Goal: Task Accomplishment & Management: Use online tool/utility

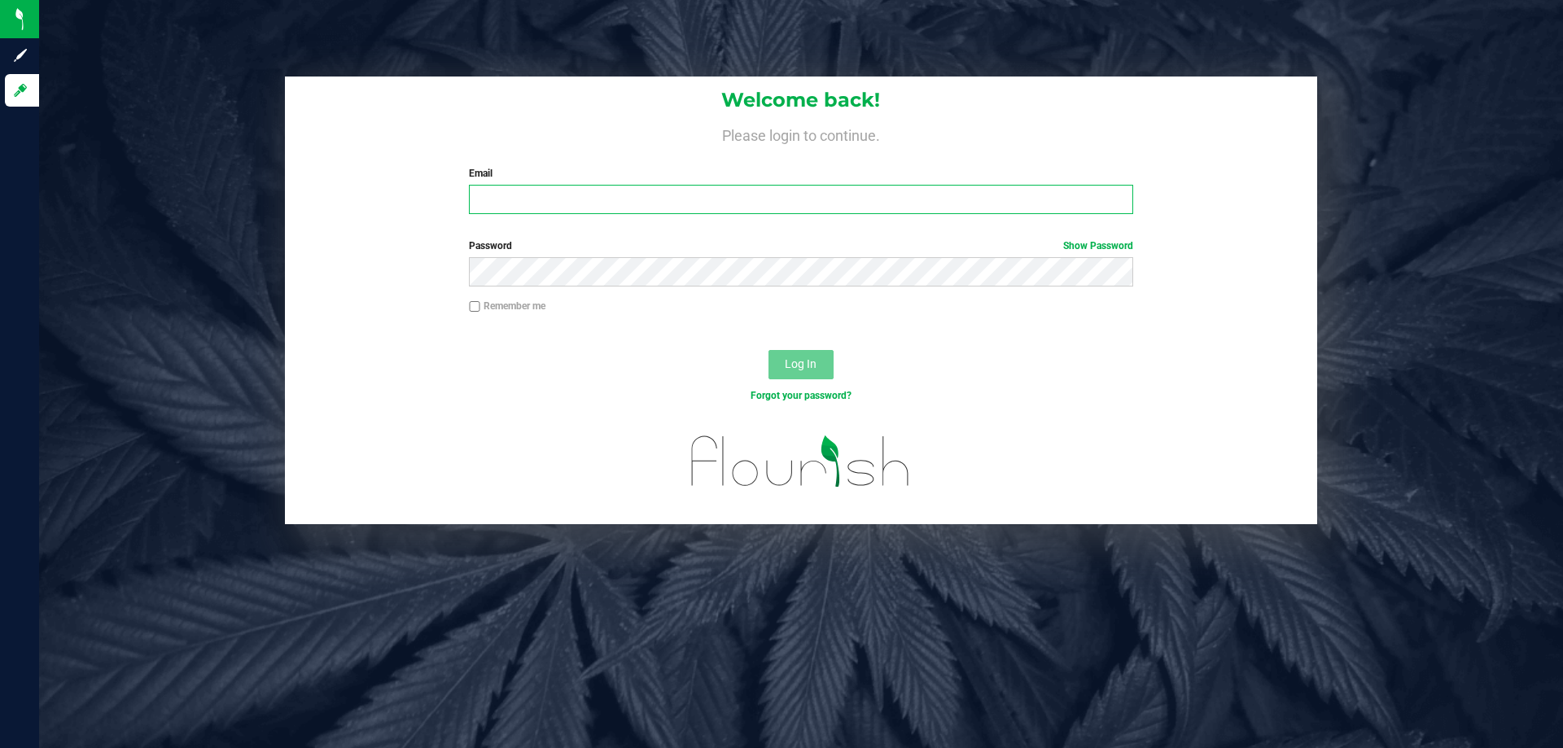
click at [514, 195] on input "Email" at bounding box center [800, 199] width 663 height 29
type input "[EMAIL_ADDRESS][DOMAIN_NAME]"
click at [768, 350] on button "Log In" at bounding box center [800, 364] width 65 height 29
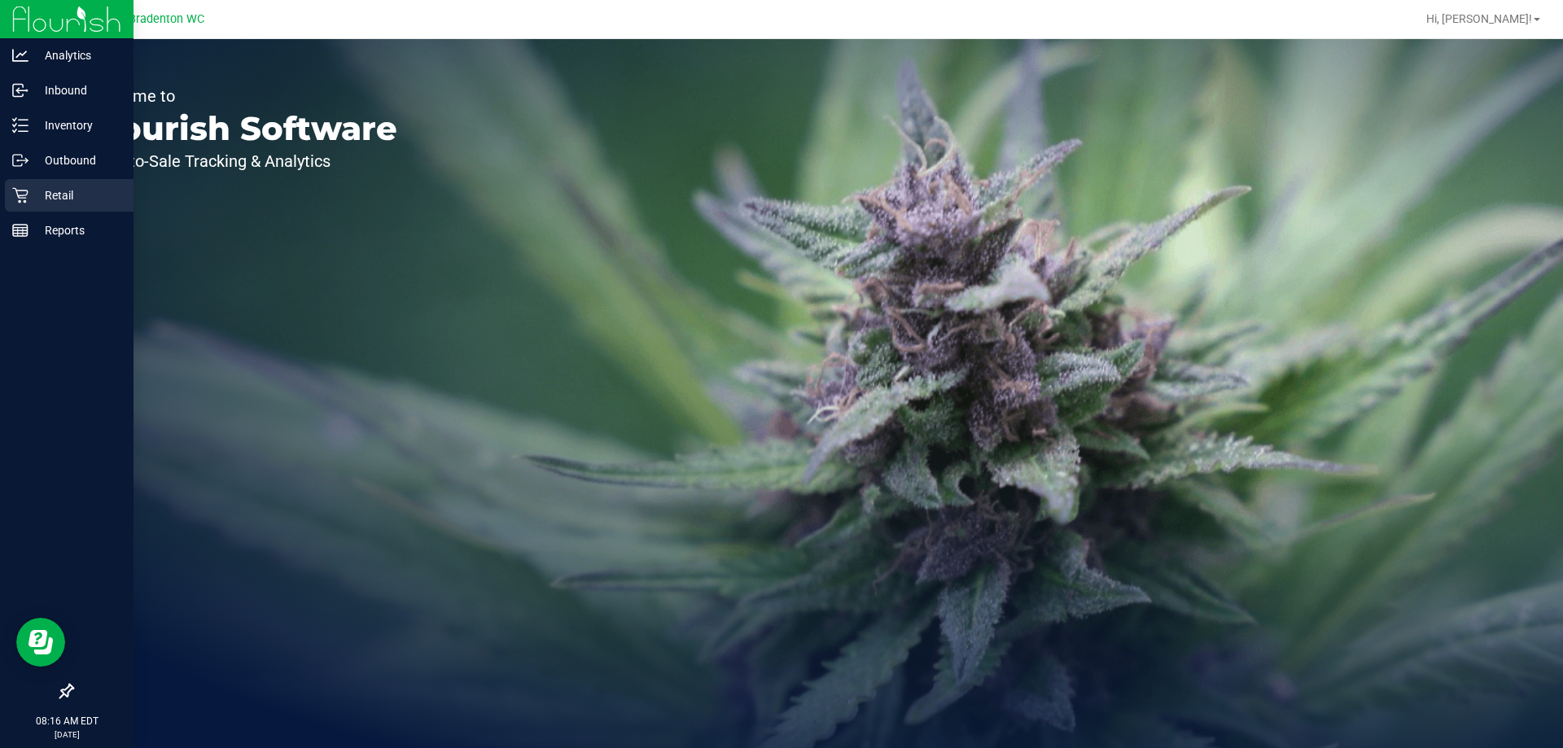
click at [69, 189] on p "Retail" at bounding box center [77, 196] width 98 height 20
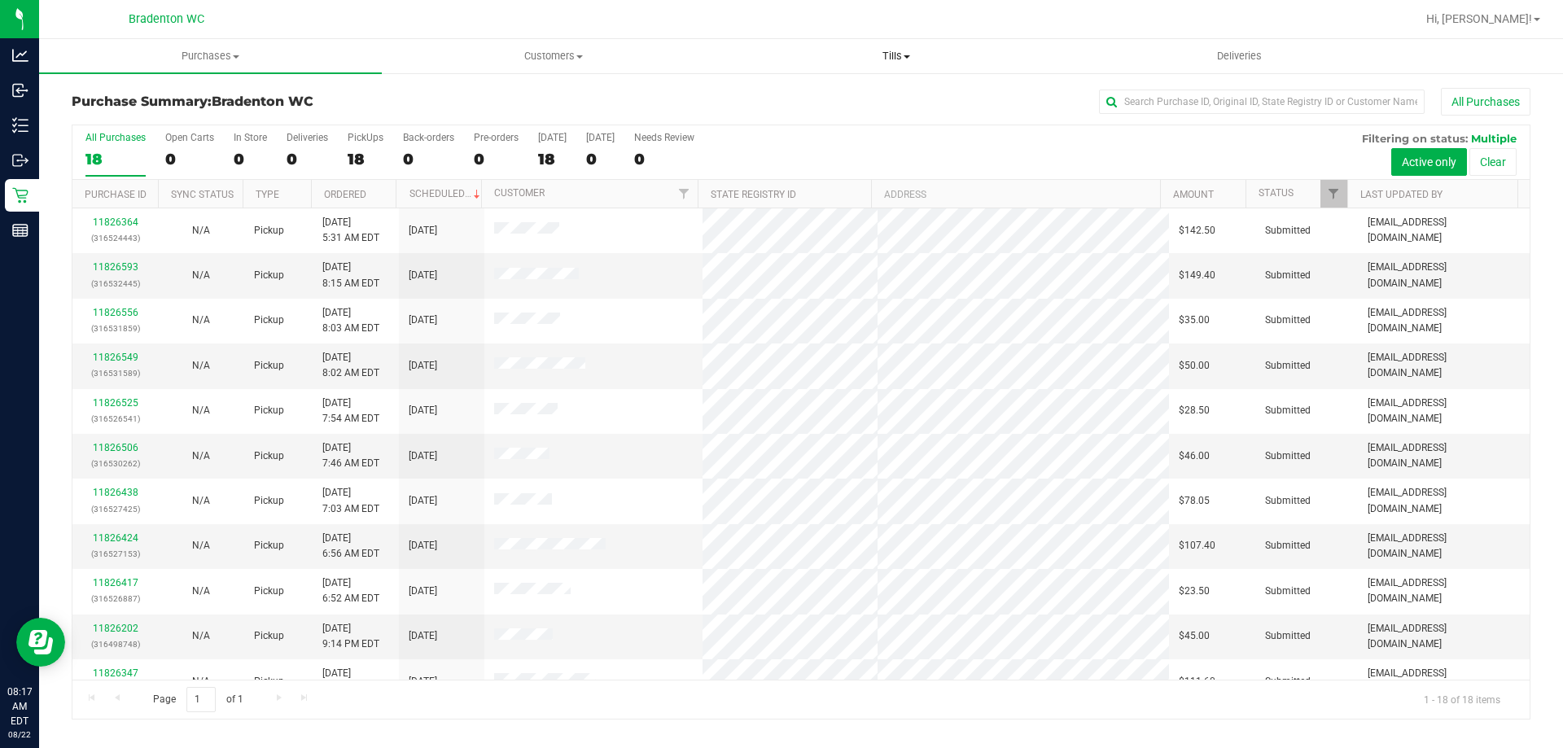
click at [903, 54] on span "Tills" at bounding box center [895, 56] width 341 height 15
click at [840, 101] on li "Manage tills" at bounding box center [895, 99] width 343 height 20
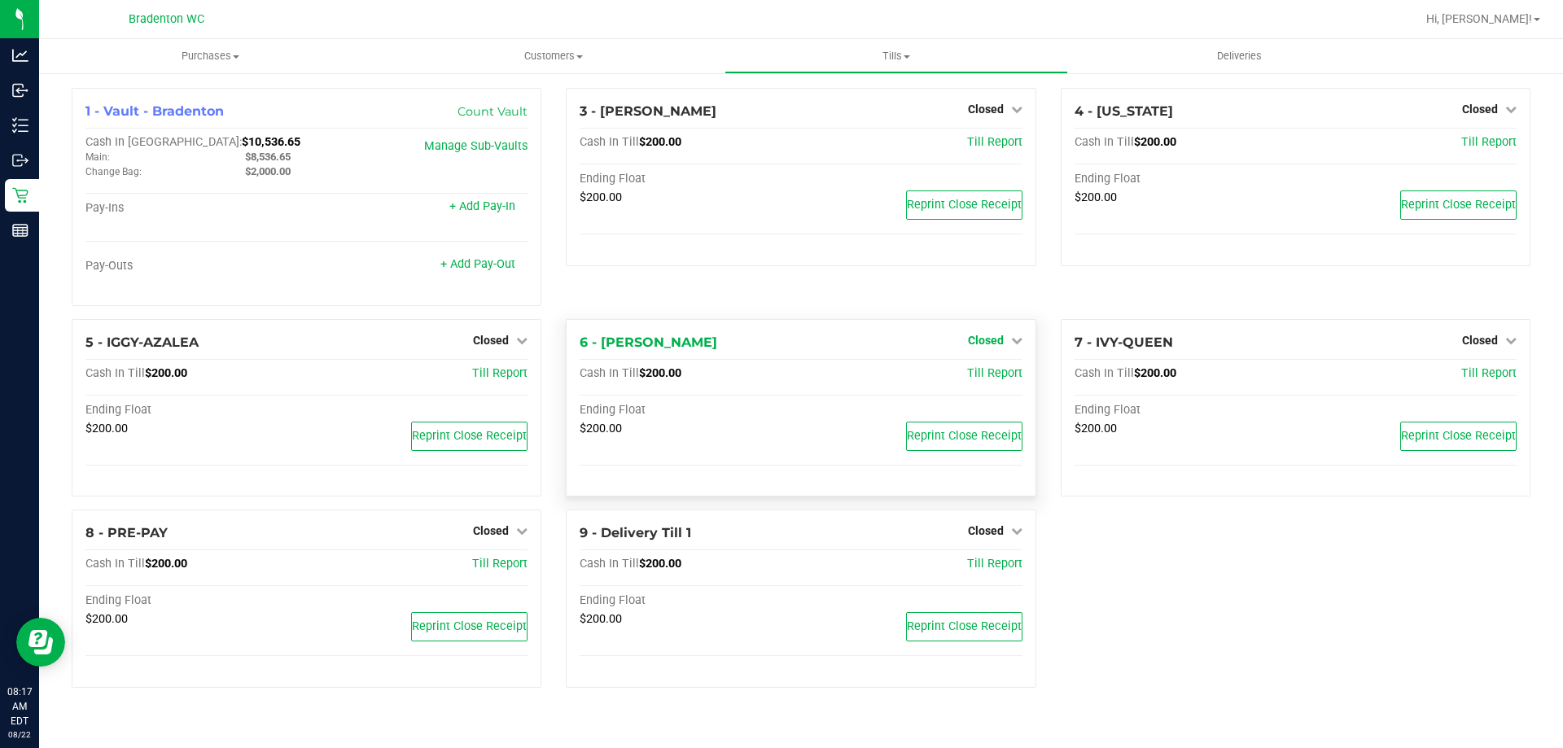
click at [980, 339] on span "Closed" at bounding box center [986, 340] width 36 height 13
click at [985, 373] on link "Open Till" at bounding box center [985, 373] width 43 height 13
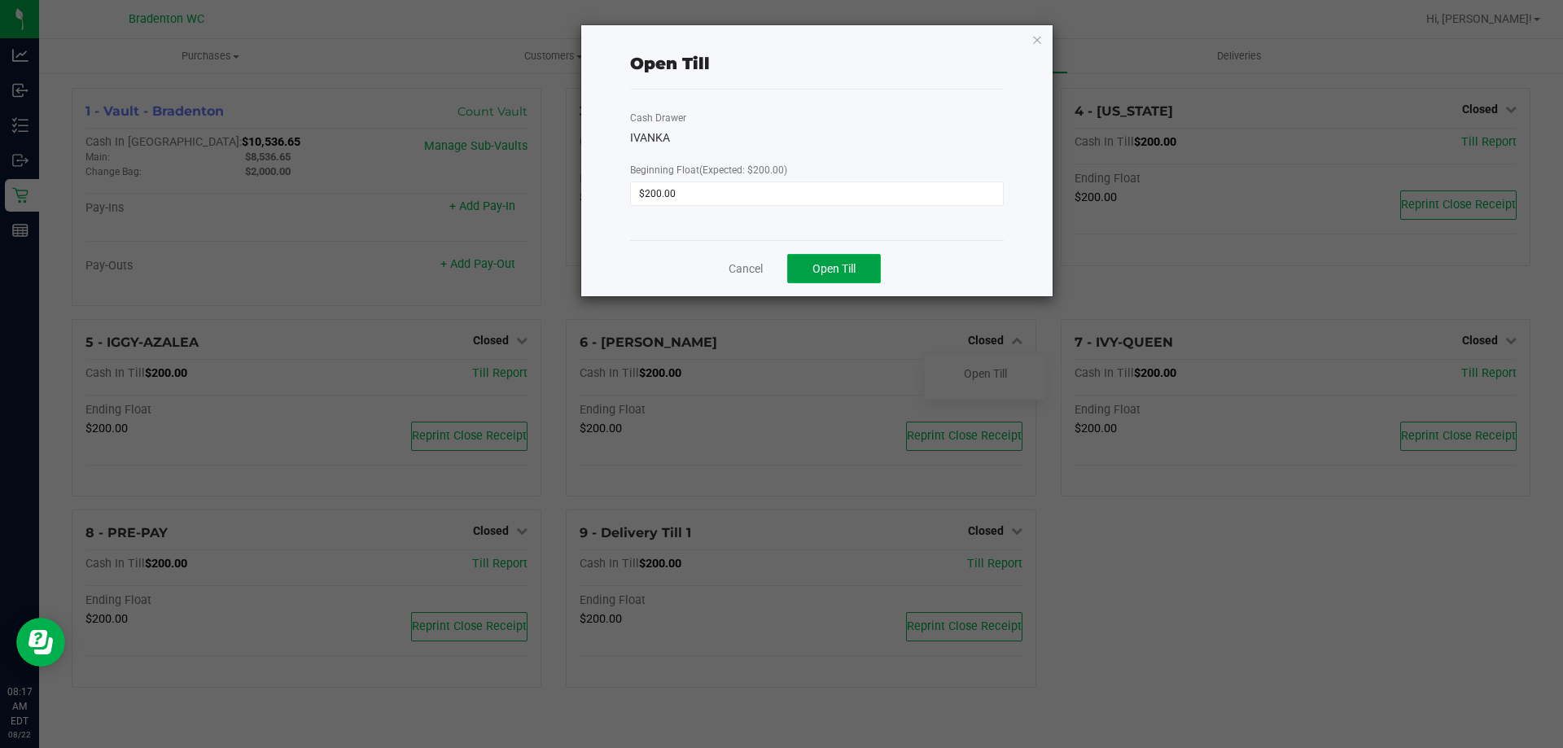
click at [833, 277] on button "Open Till" at bounding box center [834, 268] width 94 height 29
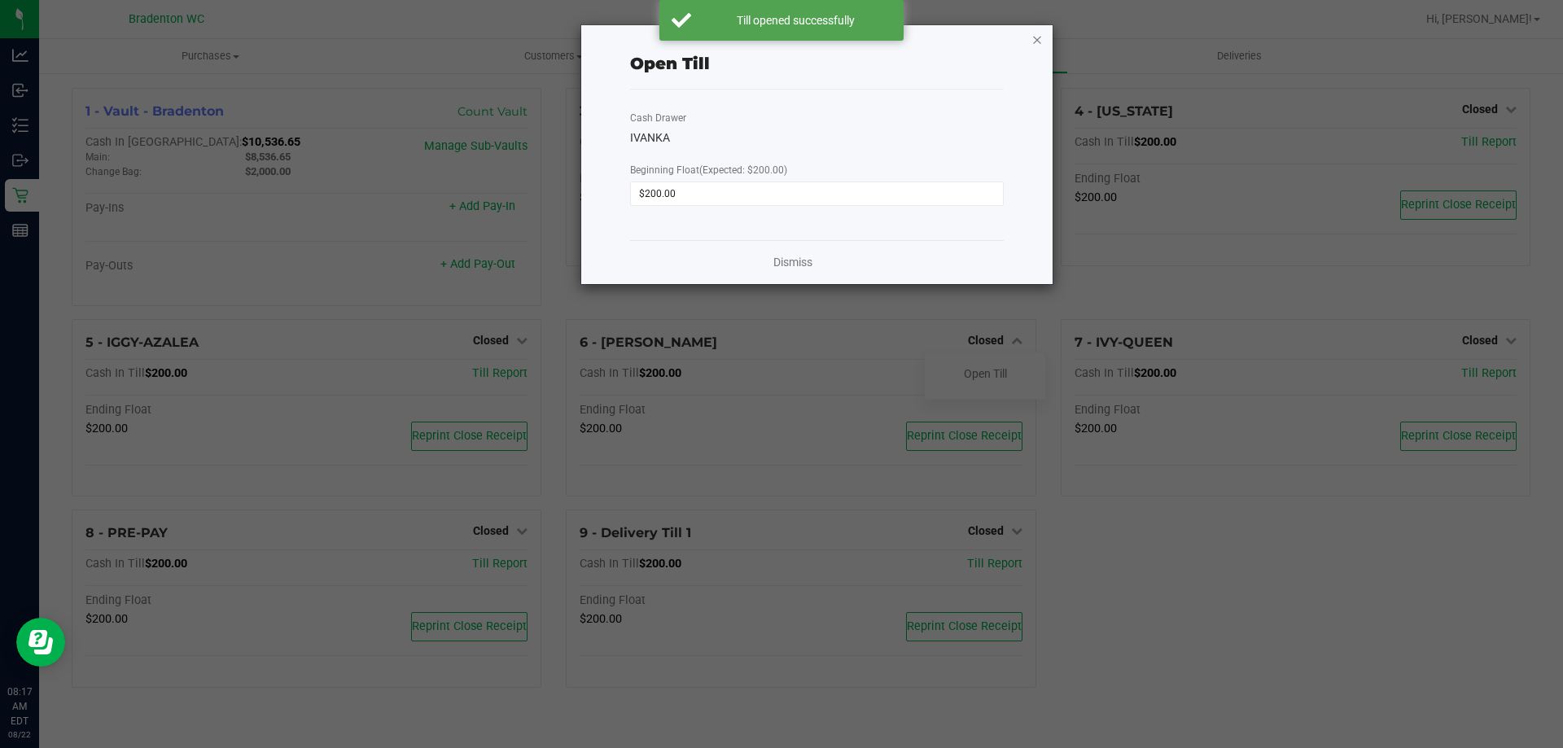
click at [1036, 34] on icon "button" at bounding box center [1036, 39] width 11 height 20
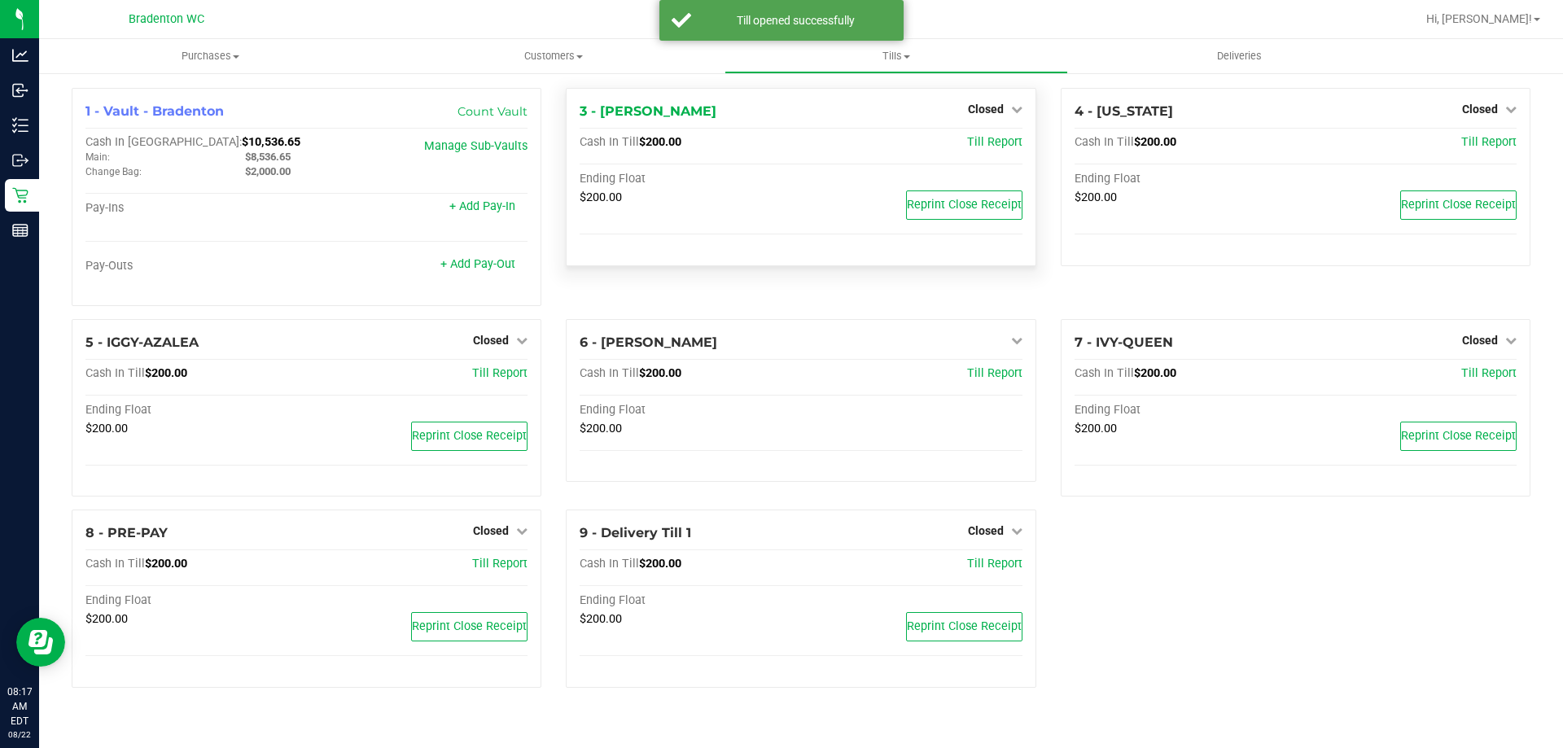
click at [991, 102] on div "Closed" at bounding box center [995, 109] width 55 height 20
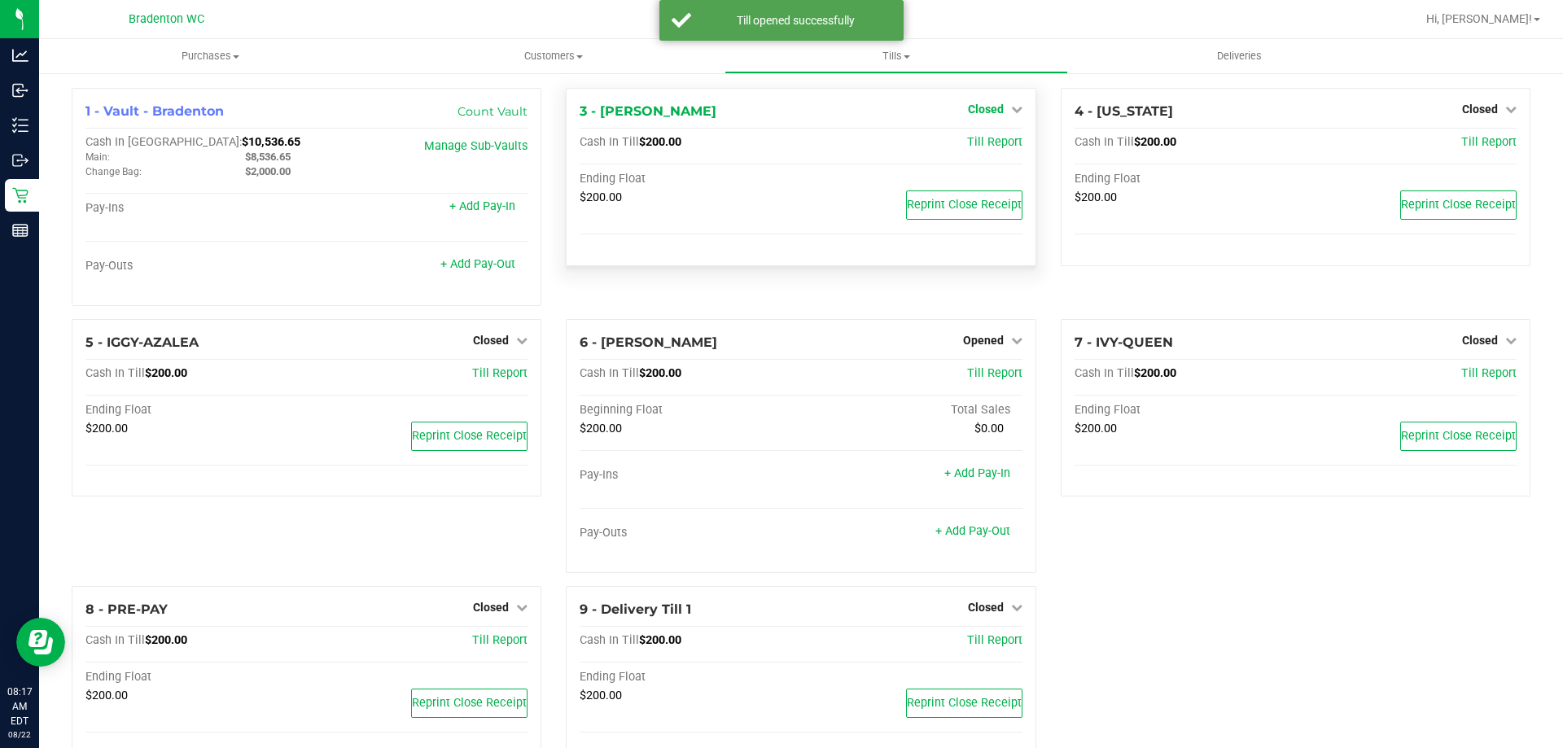
click at [979, 108] on span "Closed" at bounding box center [986, 109] width 36 height 13
click at [974, 142] on link "Open Till" at bounding box center [985, 143] width 43 height 13
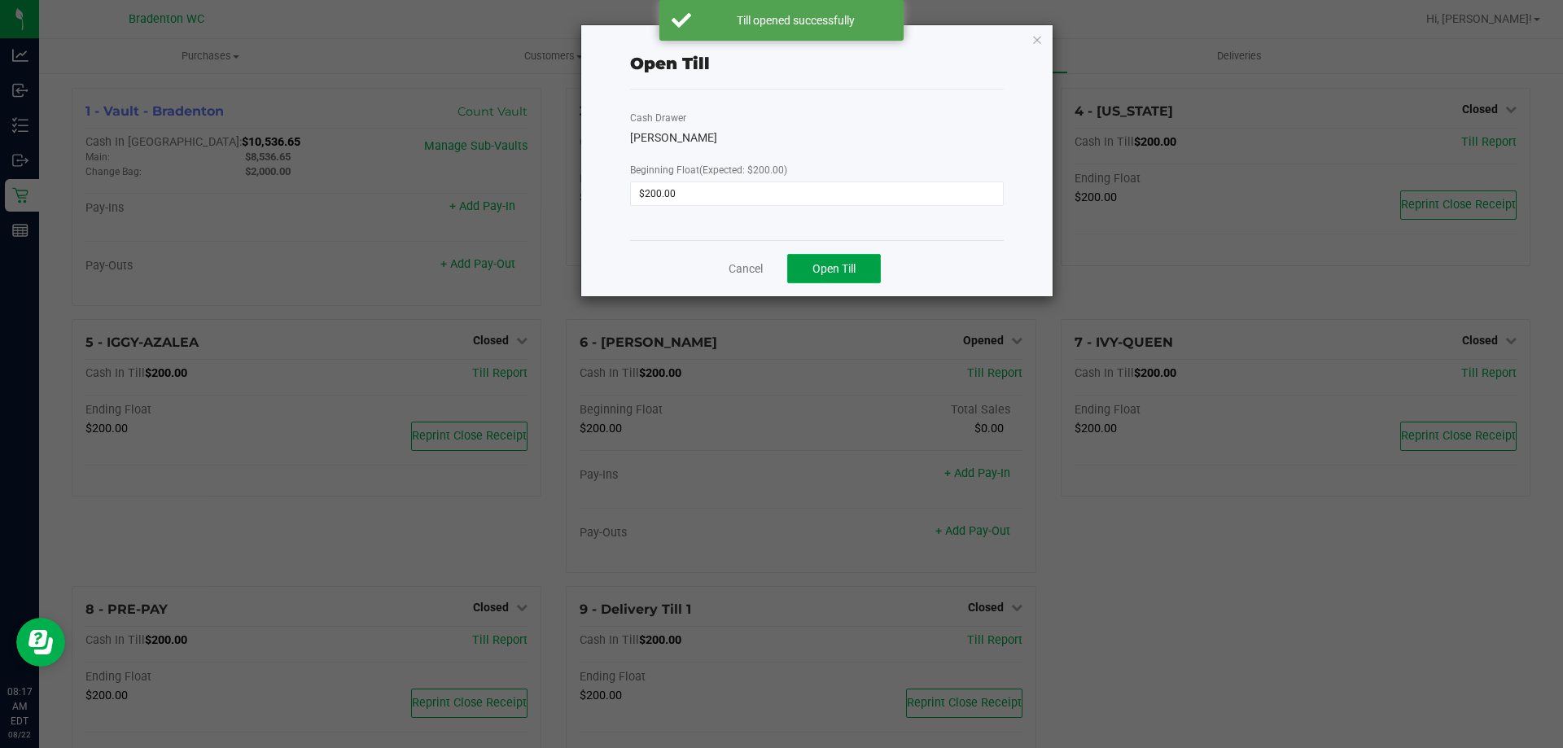
click at [810, 261] on button "Open Till" at bounding box center [834, 268] width 94 height 29
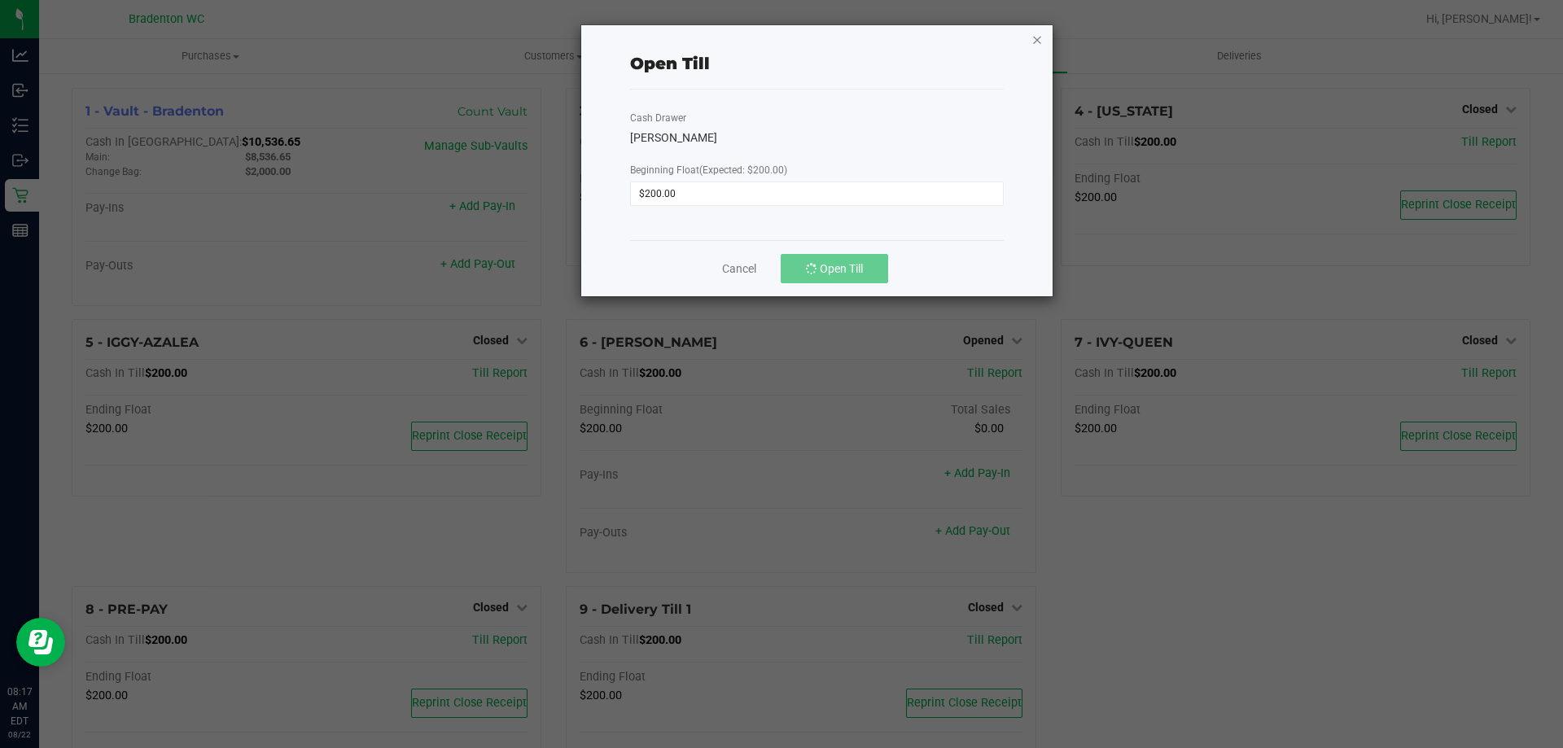
click at [1037, 43] on icon "button" at bounding box center [1036, 39] width 11 height 20
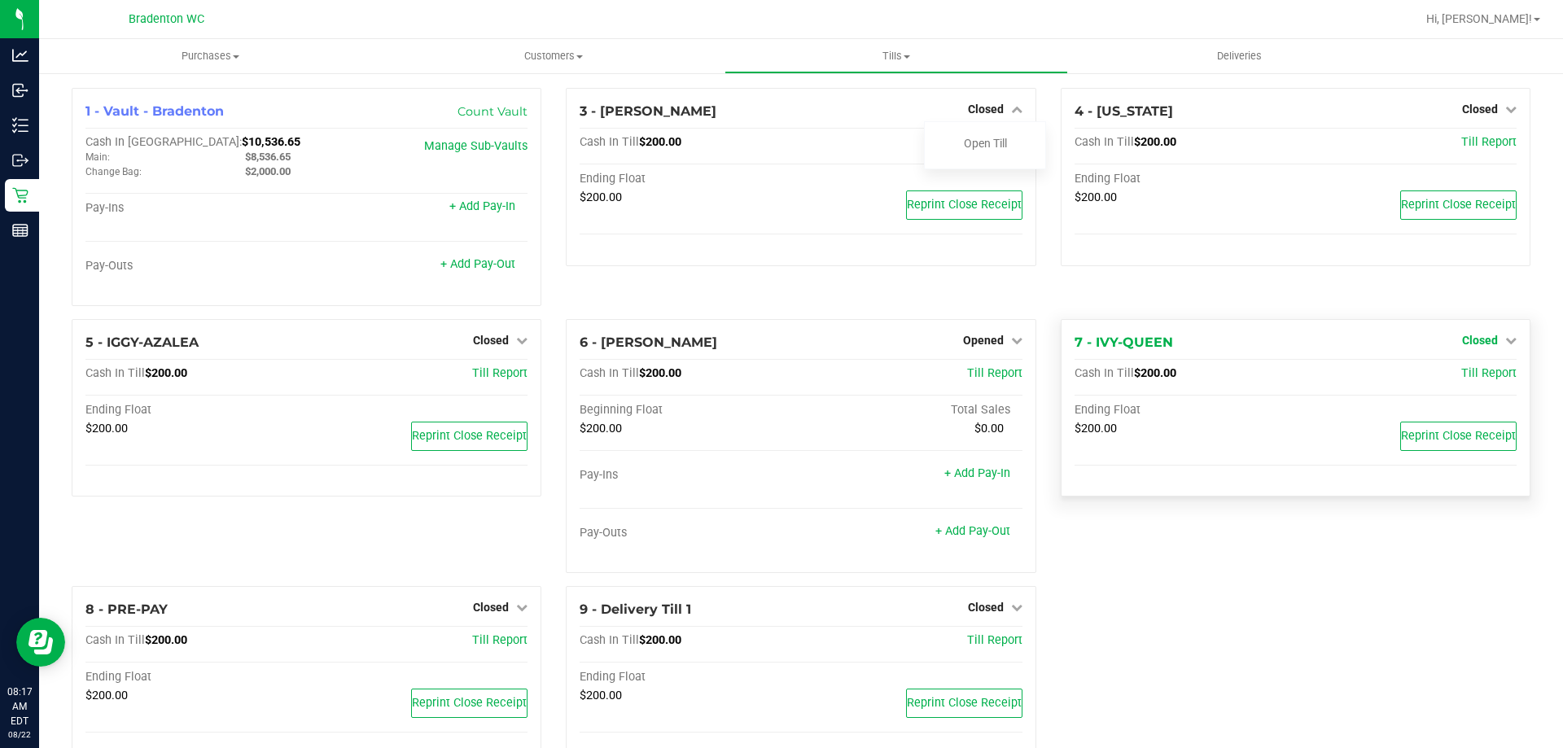
click at [1472, 338] on span "Closed" at bounding box center [1480, 340] width 36 height 13
click at [1472, 379] on link "Open Till" at bounding box center [1479, 373] width 43 height 13
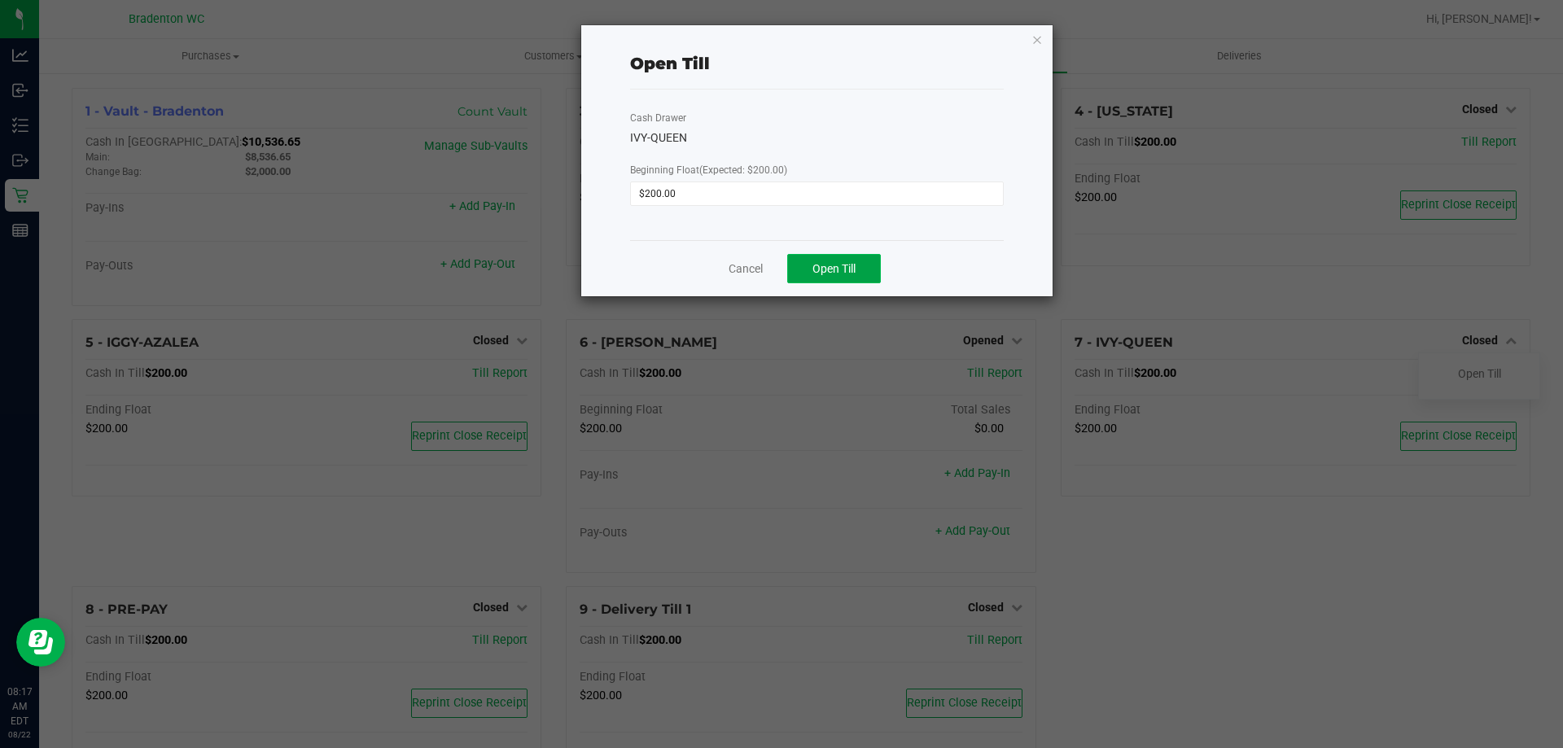
click at [840, 265] on span "Open Till" at bounding box center [833, 268] width 43 height 13
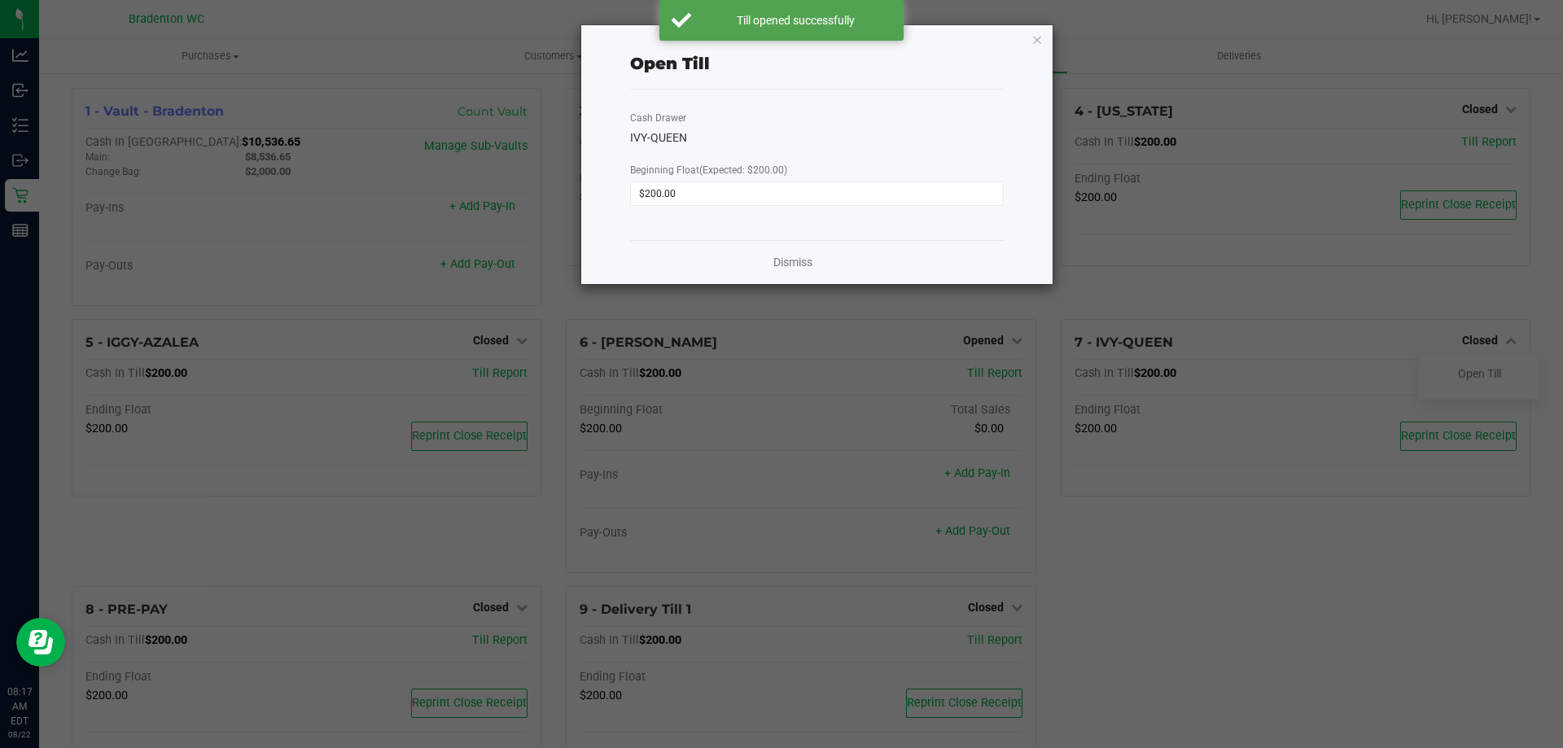
drag, startPoint x: 1035, startPoint y: 41, endPoint x: 1030, endPoint y: 61, distance: 20.9
click at [1035, 41] on icon "button" at bounding box center [1036, 39] width 11 height 20
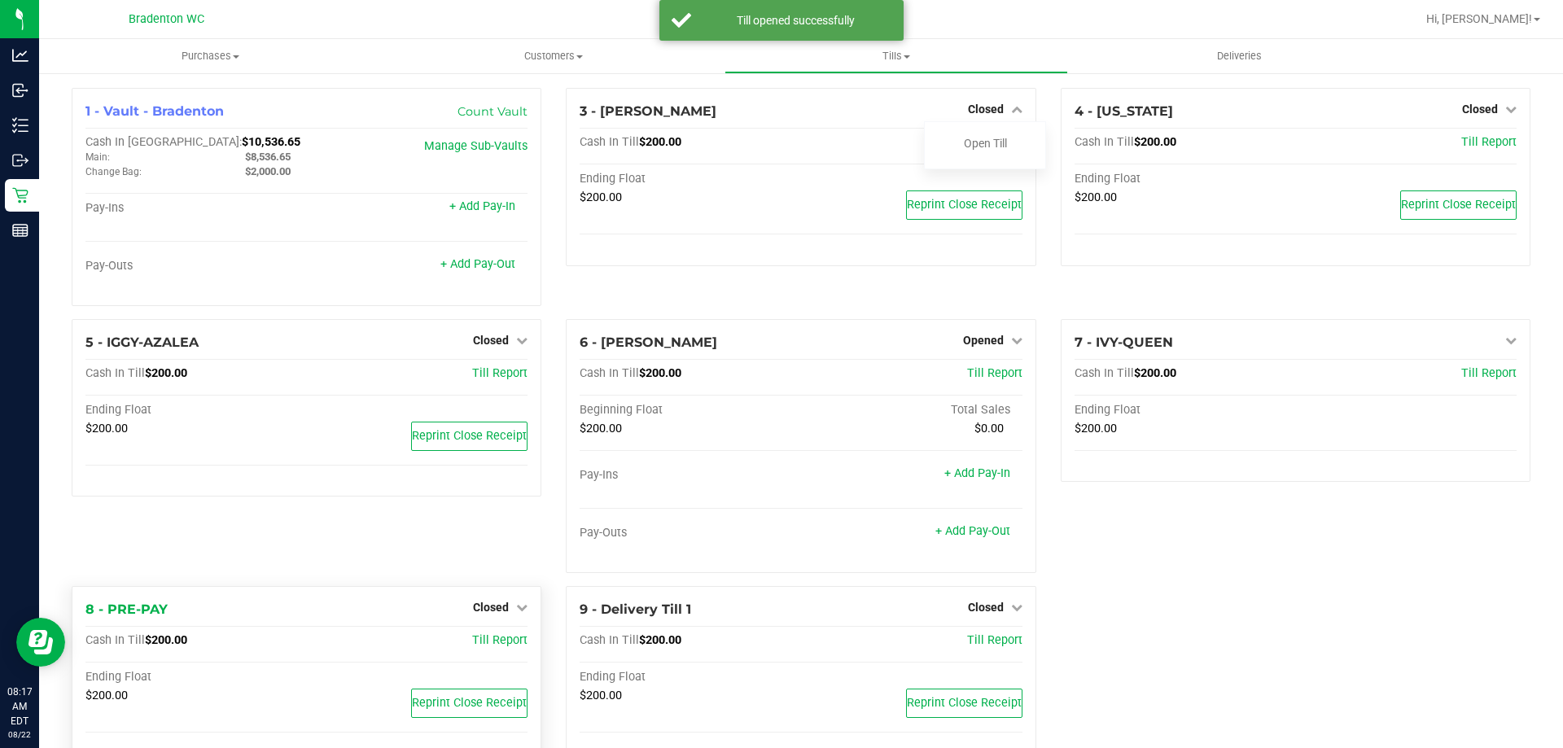
click at [486, 596] on div "8 - PRE-PAY Closed Open Till Cash In Till $200.00 Till Report Ending Float $200…" at bounding box center [307, 675] width 470 height 178
click at [486, 602] on span "Closed" at bounding box center [491, 607] width 36 height 13
click at [497, 637] on link "Open Till" at bounding box center [490, 640] width 43 height 13
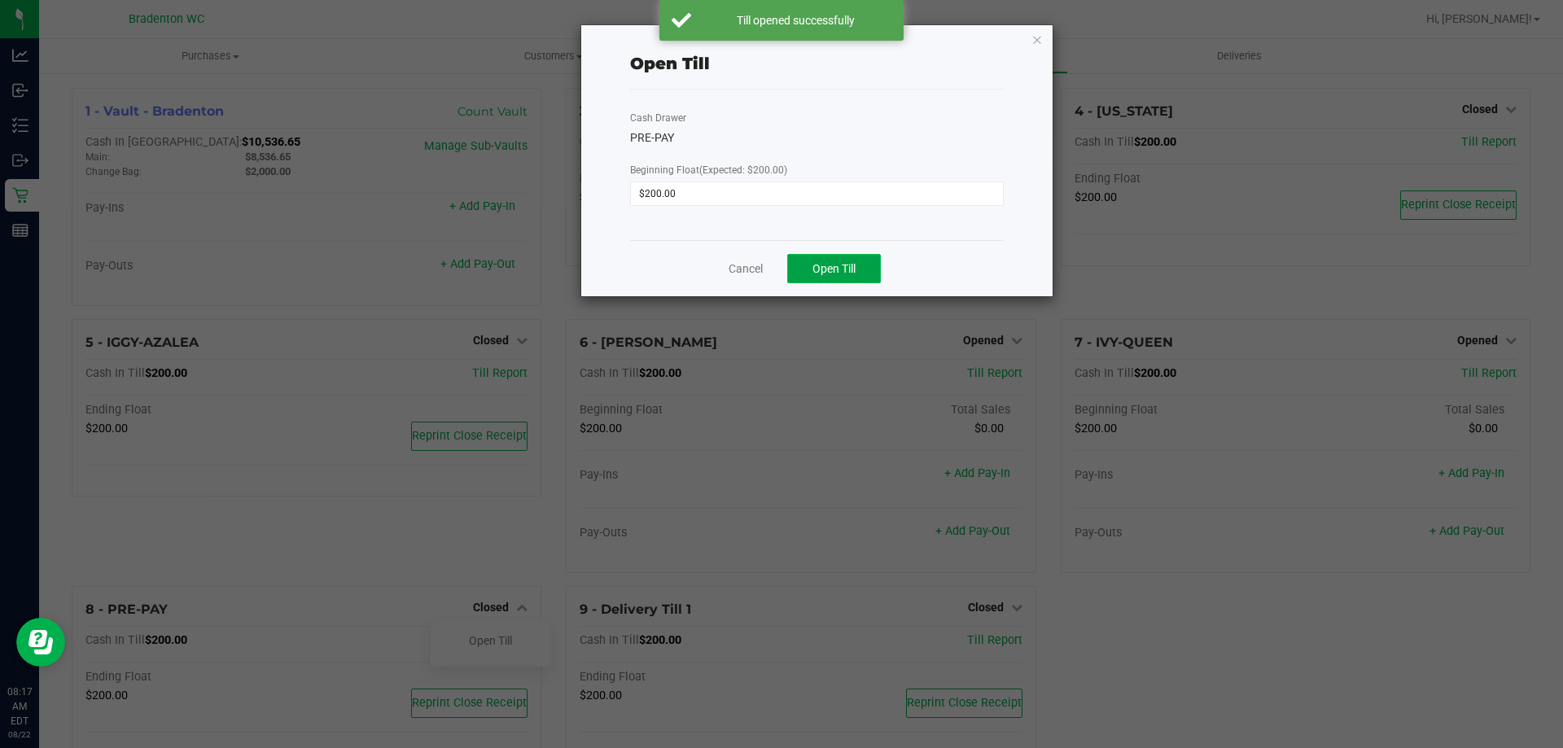
click at [835, 272] on span "Open Till" at bounding box center [833, 268] width 43 height 13
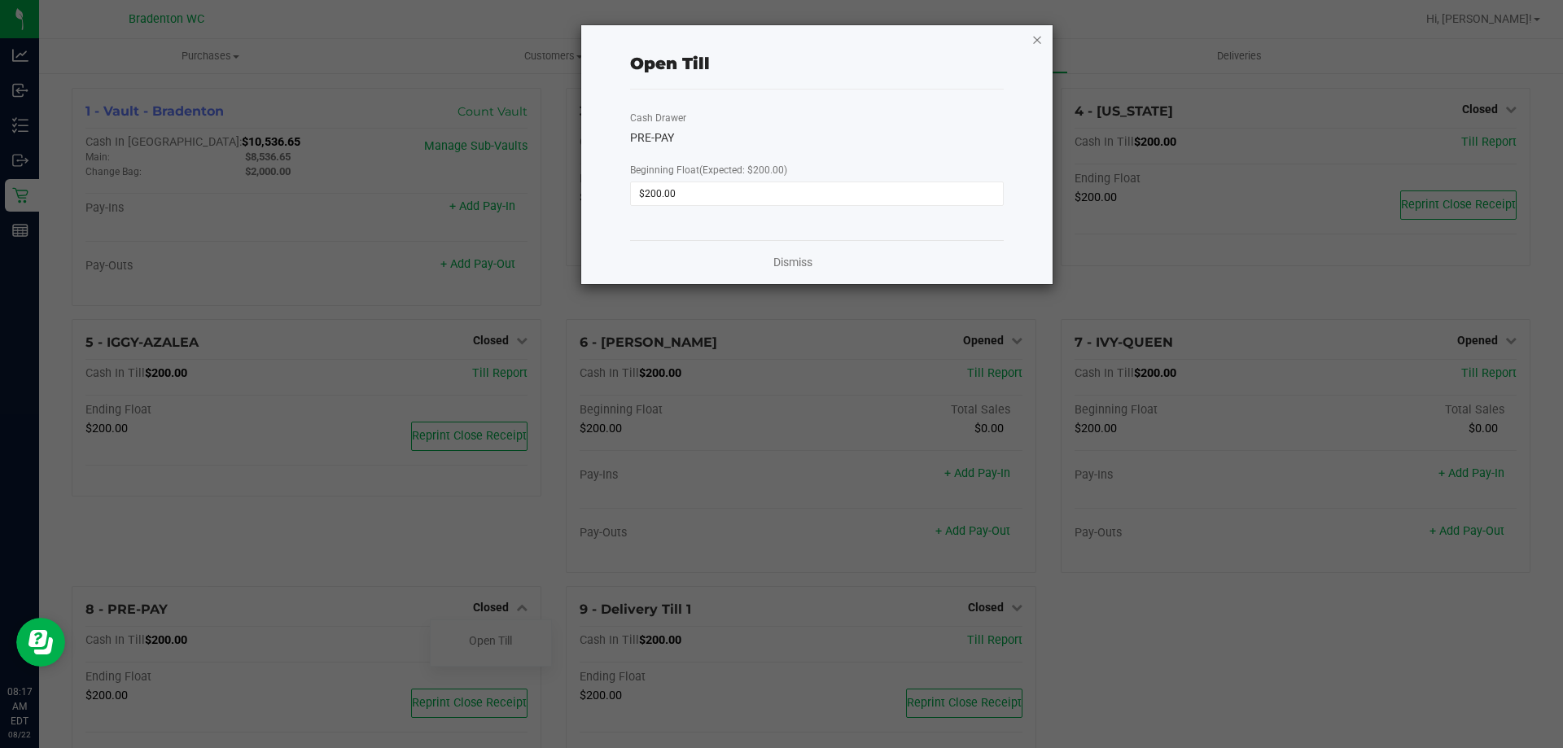
click at [1033, 38] on icon "button" at bounding box center [1036, 39] width 11 height 20
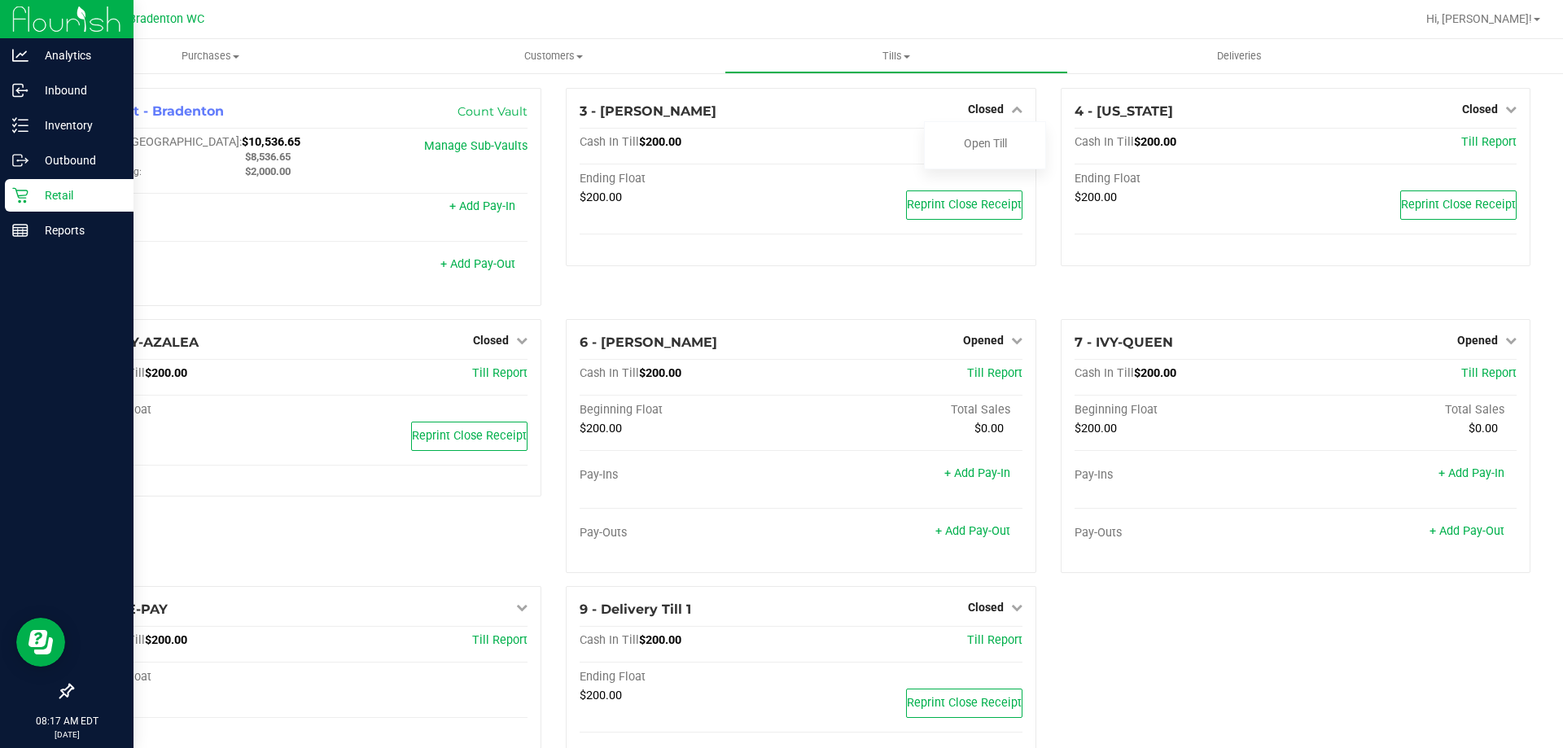
click at [56, 196] on p "Retail" at bounding box center [77, 196] width 98 height 20
